Goal: Task Accomplishment & Management: Use online tool/utility

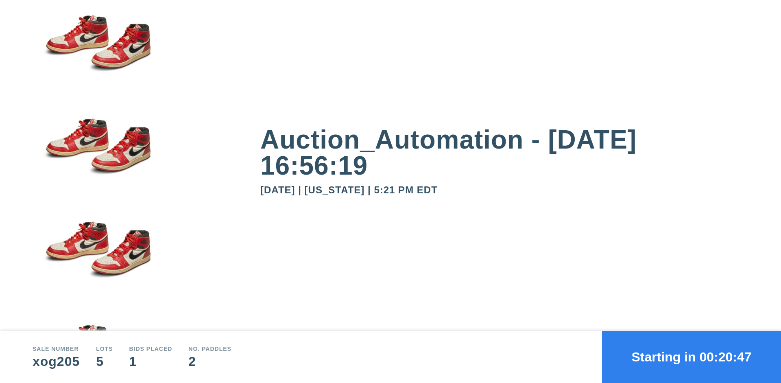
click at [692, 357] on button "Starting in 00:20:47" at bounding box center [691, 357] width 179 height 52
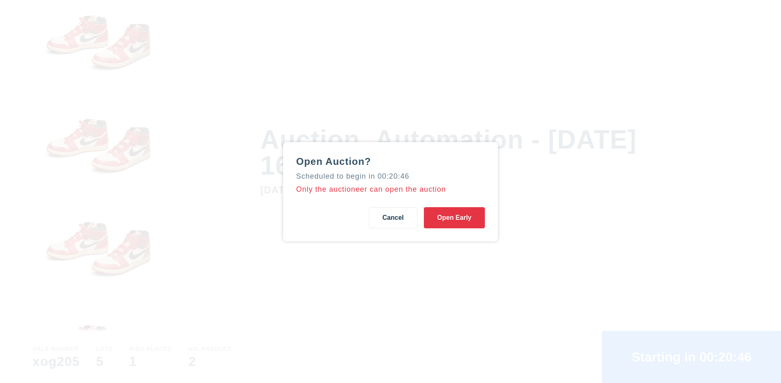
click at [455, 217] on button "Open Early" at bounding box center [454, 217] width 61 height 21
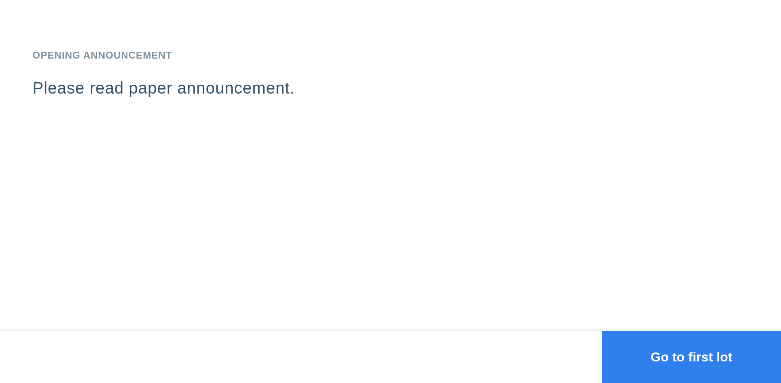
click at [692, 357] on button "Go to first lot" at bounding box center [691, 357] width 179 height 52
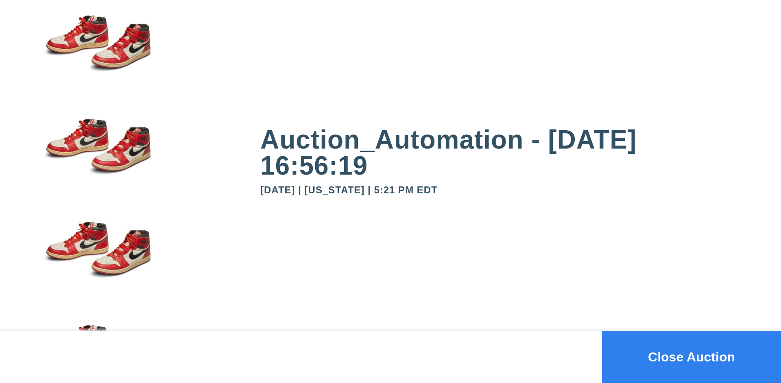
click at [692, 357] on button "Close Auction" at bounding box center [691, 357] width 179 height 52
